Goal: Task Accomplishment & Management: Use online tool/utility

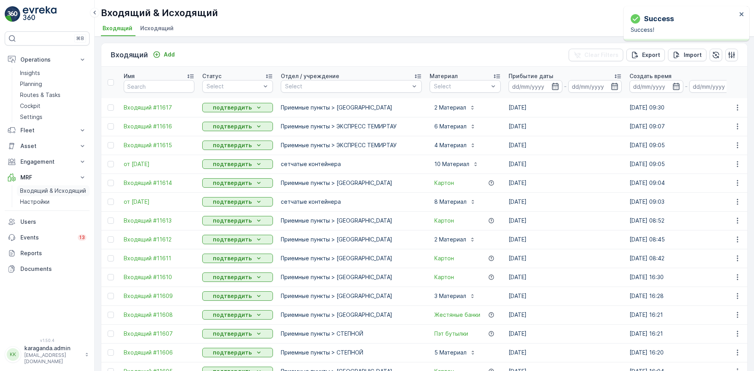
click at [32, 189] on p "Входящий & Исходящий" at bounding box center [53, 191] width 66 height 8
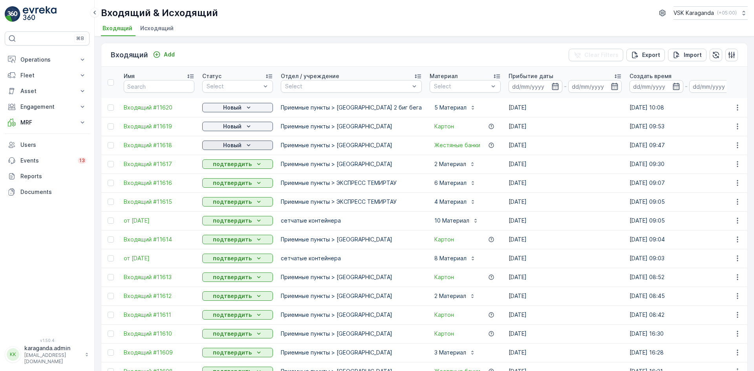
click at [238, 143] on p "Новый" at bounding box center [232, 145] width 18 height 8
click at [234, 163] on div "подтвердить" at bounding box center [225, 168] width 42 height 11
click at [233, 123] on p "Новый" at bounding box center [232, 127] width 18 height 8
click at [231, 147] on span "подтвердить" at bounding box center [225, 149] width 36 height 8
click at [241, 109] on p "Новый" at bounding box center [232, 108] width 18 height 8
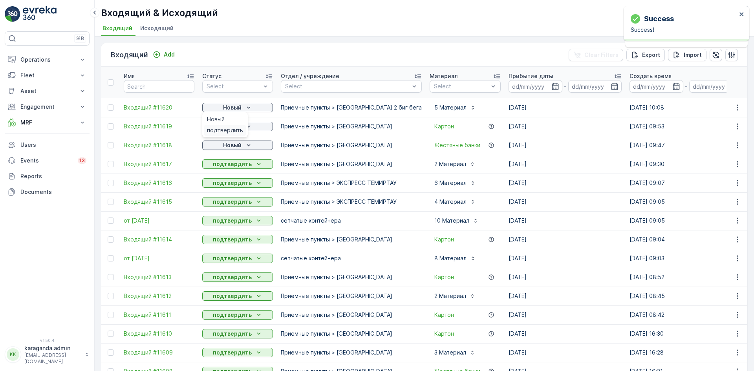
click at [237, 128] on span "подтвердить" at bounding box center [225, 130] width 36 height 8
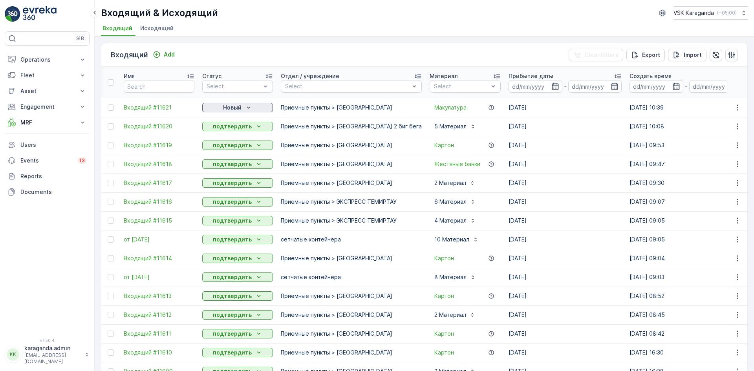
click at [235, 109] on p "Новый" at bounding box center [232, 108] width 18 height 8
click at [229, 129] on span "подтвердить" at bounding box center [225, 130] width 36 height 8
click at [22, 124] on p "MRF" at bounding box center [46, 123] width 53 height 8
